Goal: Information Seeking & Learning: Understand process/instructions

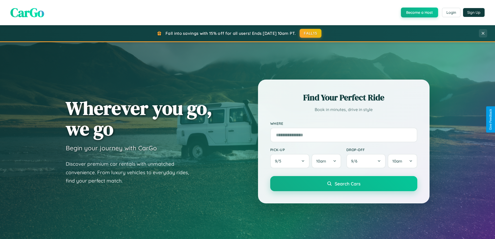
scroll to position [1000, 0]
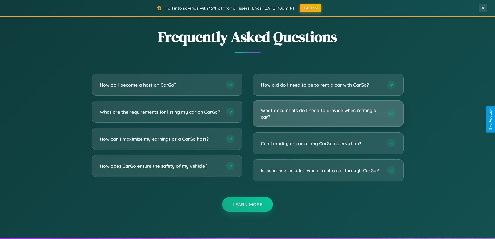
click at [328, 114] on h3 "What documents do I need to provide when renting a car?" at bounding box center [321, 113] width 121 height 13
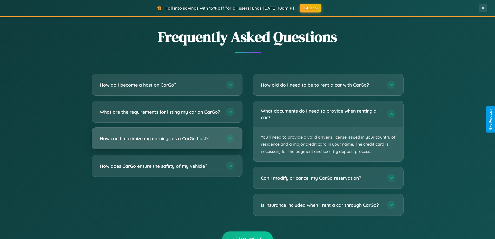
click at [167, 142] on h3 "How can I maximize my earnings as a CarGo host?" at bounding box center [160, 138] width 121 height 6
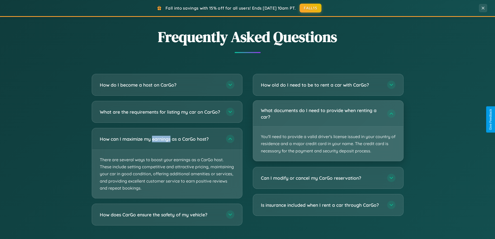
click at [328, 131] on p "You'll need to provide a valid driver's license issued in your country of resid…" at bounding box center [328, 144] width 150 height 34
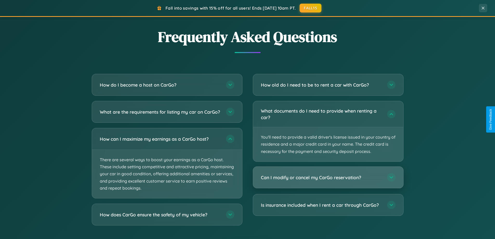
click at [328, 177] on h3 "Can I modify or cancel my CarGo reservation?" at bounding box center [321, 177] width 121 height 6
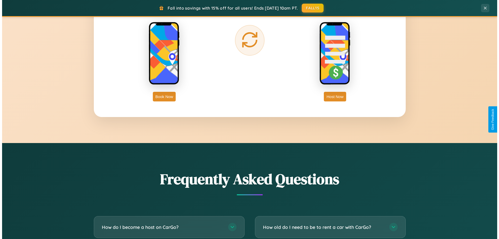
scroll to position [0, 0]
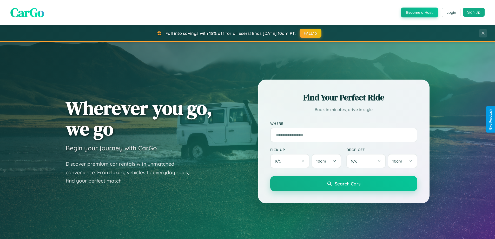
click at [474, 12] on button "Sign Up" at bounding box center [474, 12] width 22 height 9
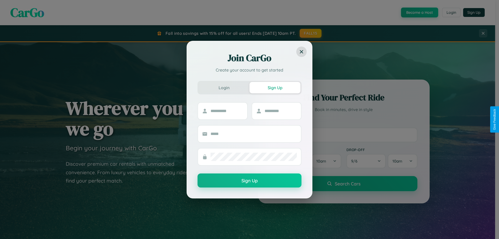
click at [419, 12] on div "Join CarGo Create your account to get started Login Sign Up Sign Up" at bounding box center [249, 119] width 499 height 239
